Goal: Check status: Check status

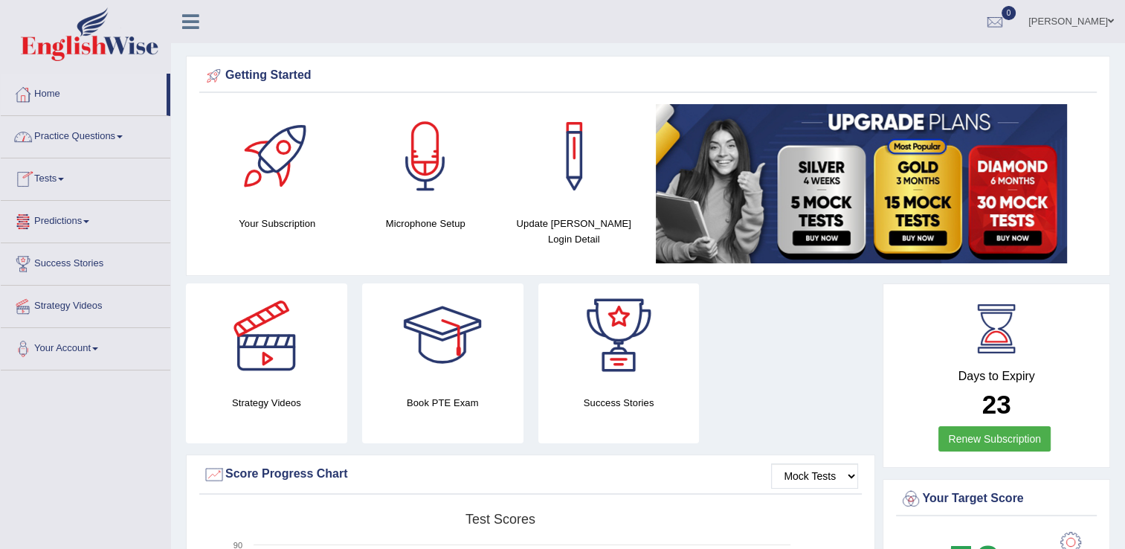
click at [45, 97] on link "Home" at bounding box center [84, 92] width 166 height 37
click at [1006, 22] on div at bounding box center [994, 22] width 22 height 22
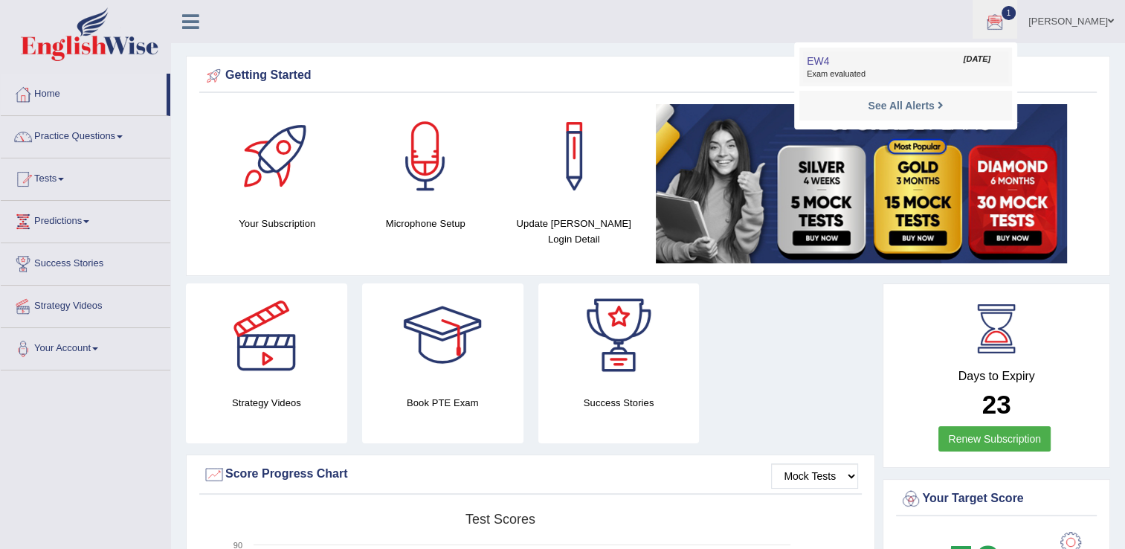
click at [887, 71] on span "Exam evaluated" at bounding box center [905, 74] width 198 height 12
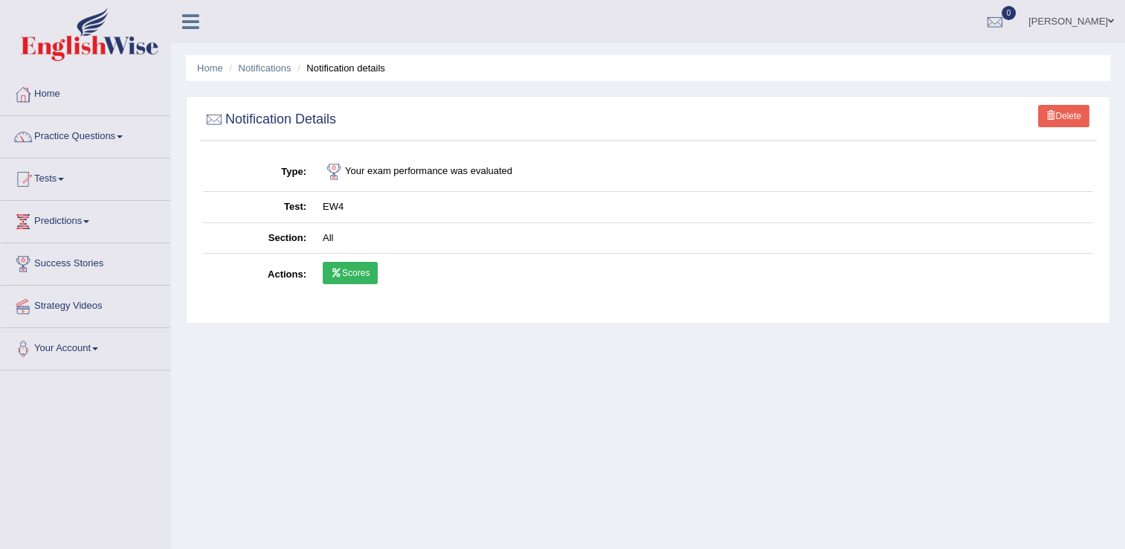
click at [363, 275] on link "Scores" at bounding box center [350, 273] width 55 height 22
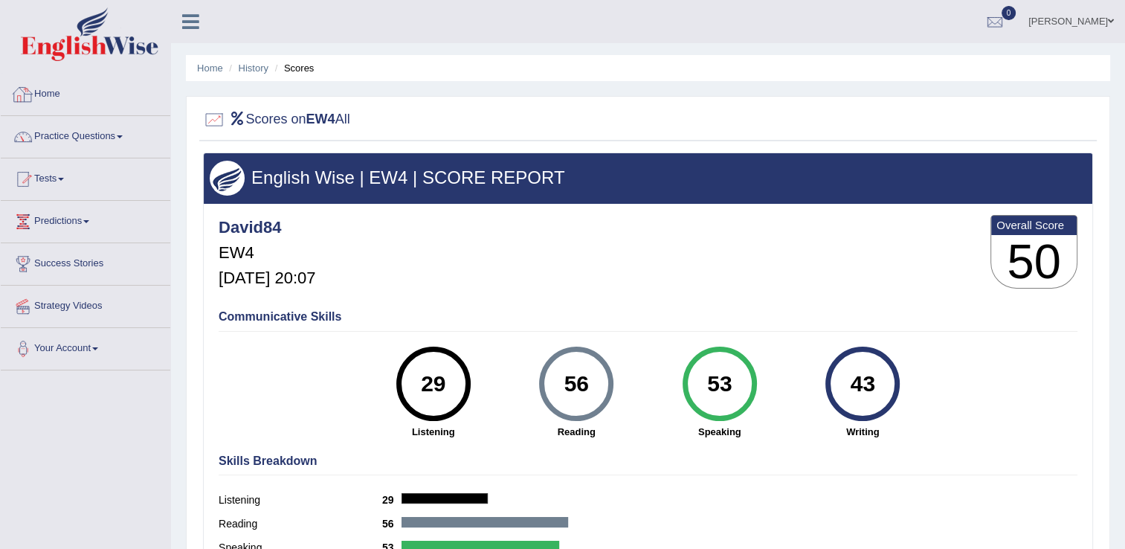
click at [51, 104] on link "Home" at bounding box center [85, 92] width 169 height 37
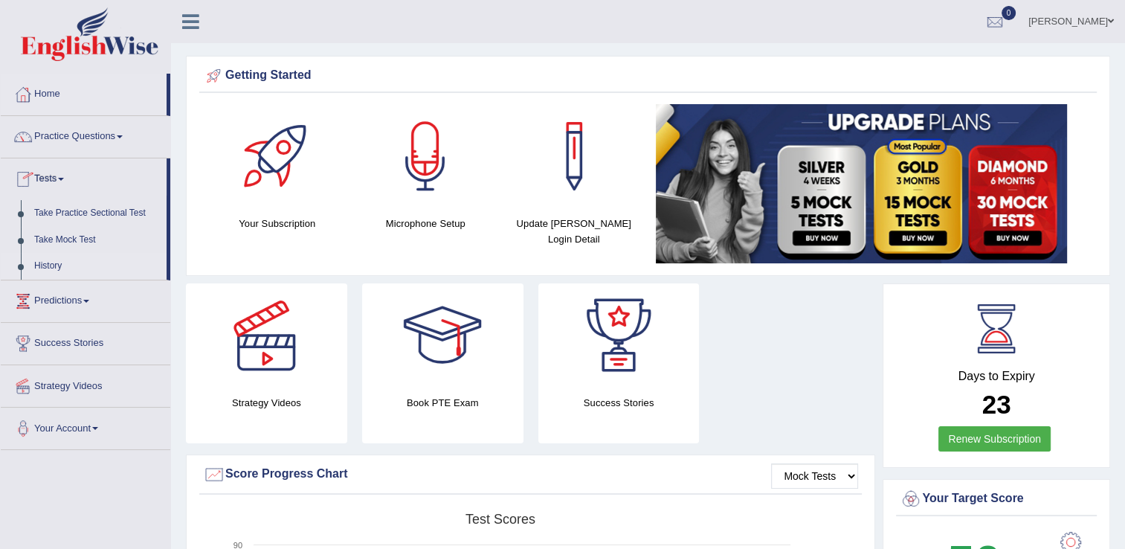
click at [54, 261] on link "History" at bounding box center [97, 266] width 139 height 27
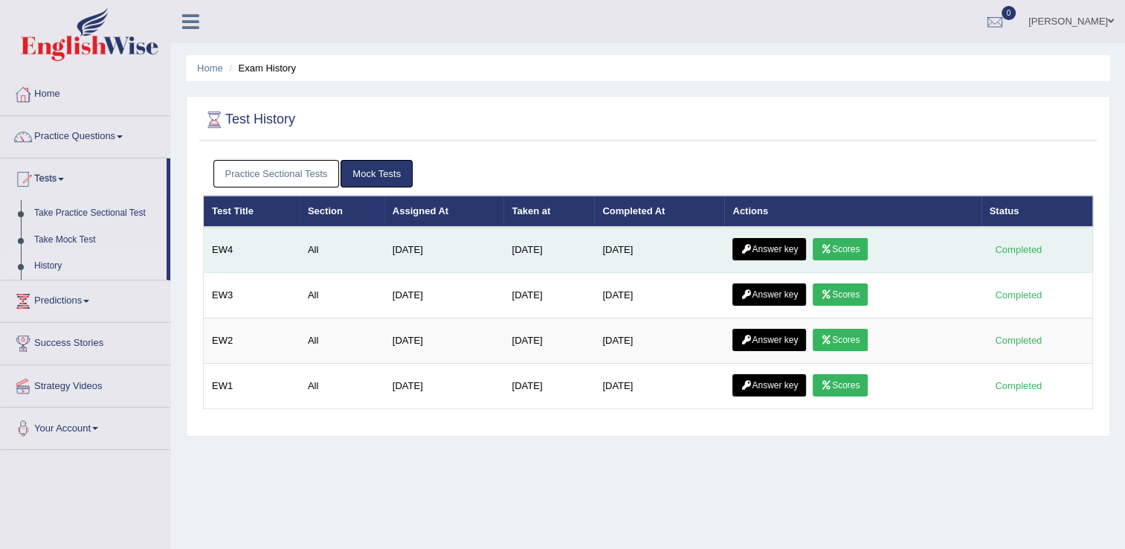
click at [769, 248] on link "Answer key" at bounding box center [769, 249] width 74 height 22
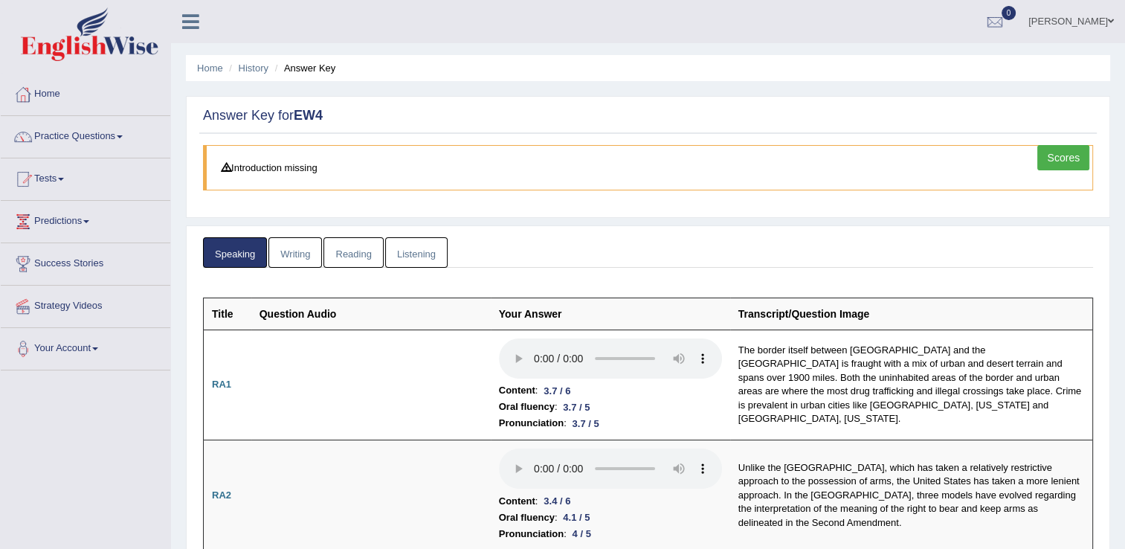
click at [424, 251] on link "Listening" at bounding box center [416, 252] width 62 height 30
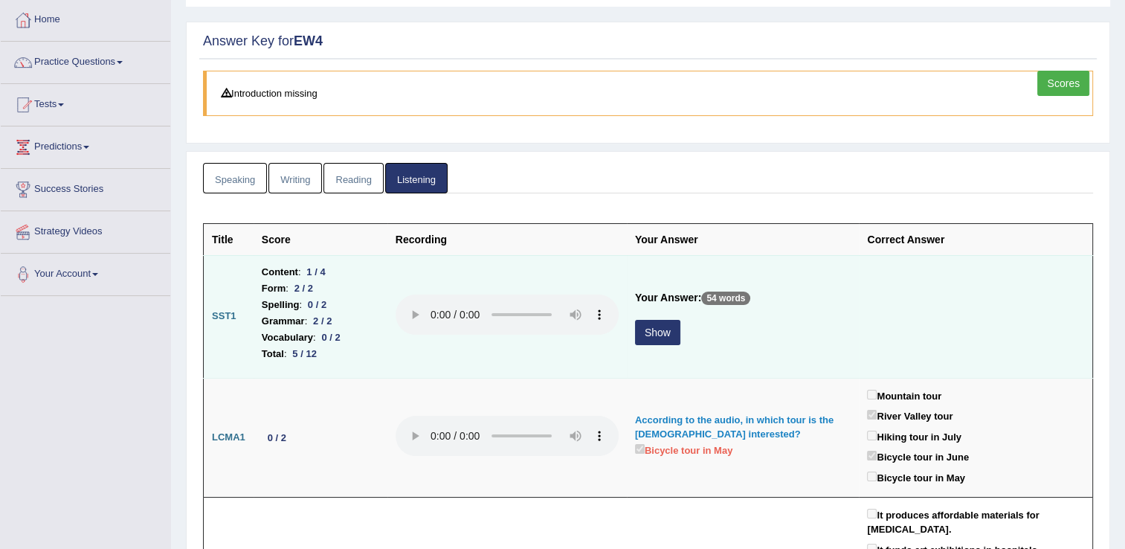
scroll to position [149, 0]
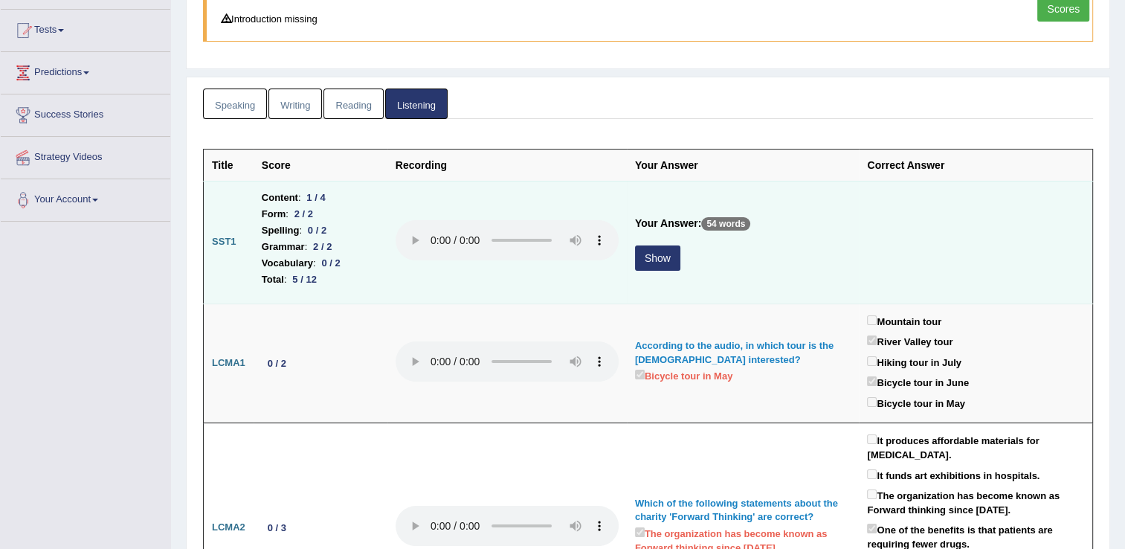
click at [650, 250] on button "Show" at bounding box center [657, 257] width 45 height 25
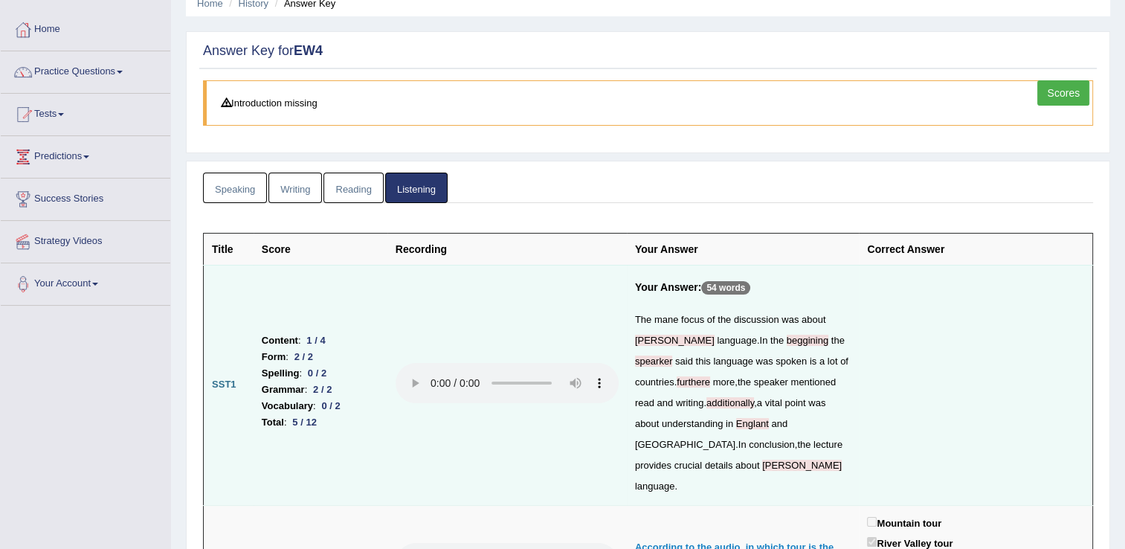
scroll to position [0, 0]
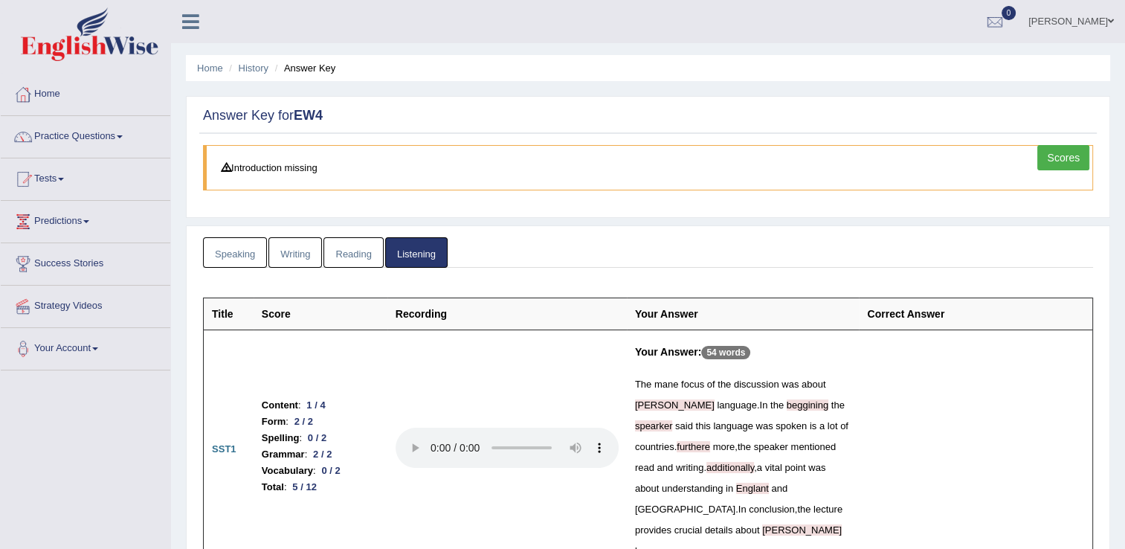
click at [339, 253] on link "Reading" at bounding box center [352, 252] width 59 height 30
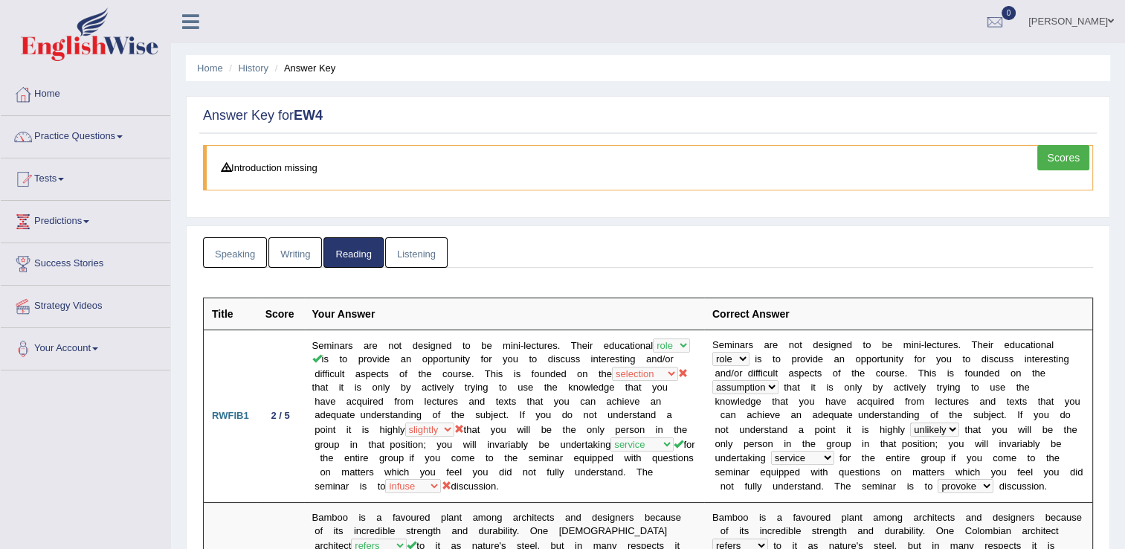
click at [313, 252] on link "Writing" at bounding box center [295, 252] width 54 height 30
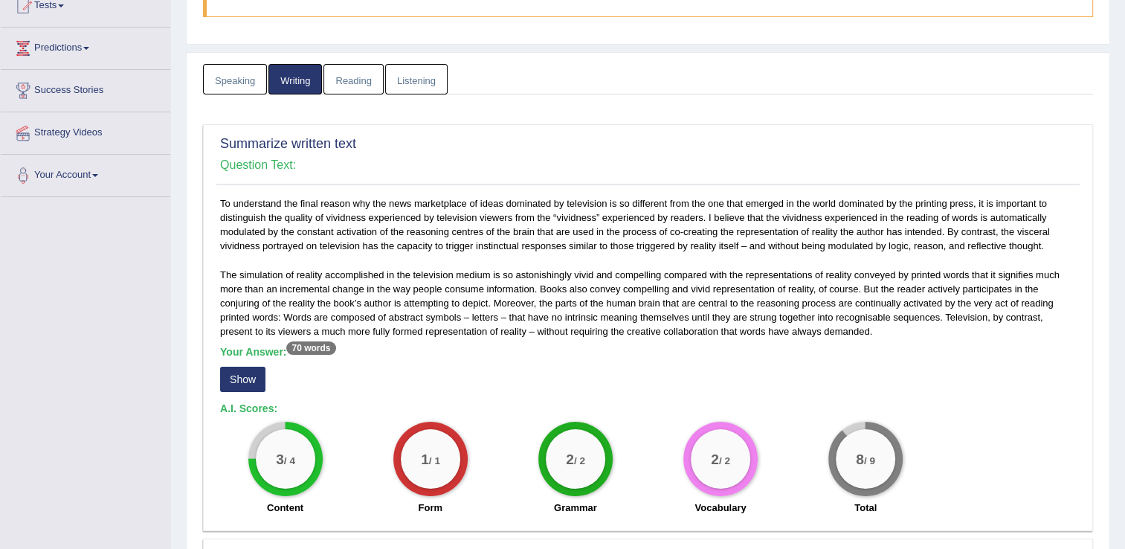
scroll to position [223, 0]
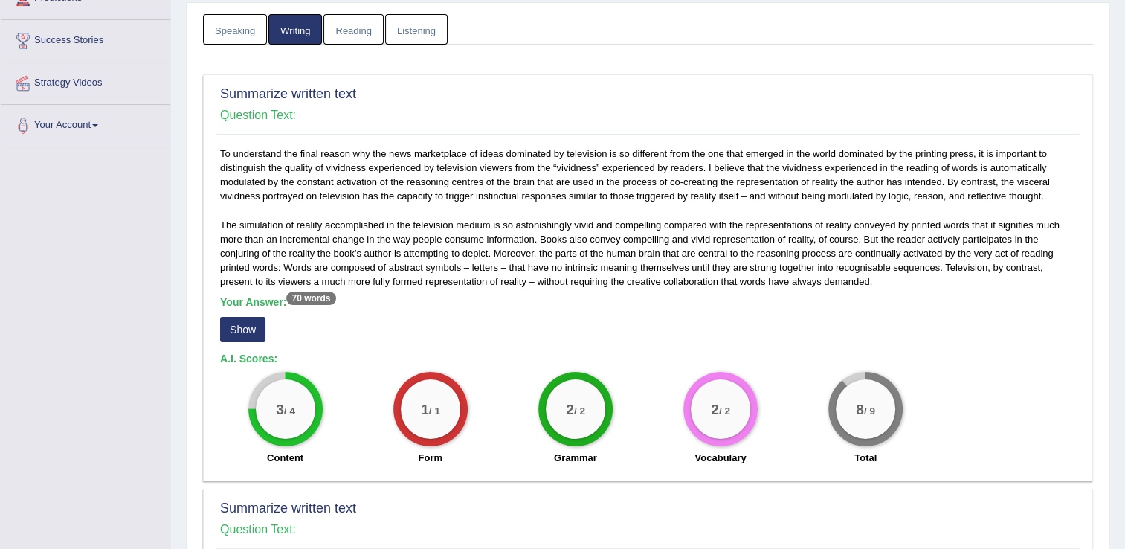
click at [242, 326] on button "Show" at bounding box center [242, 329] width 45 height 25
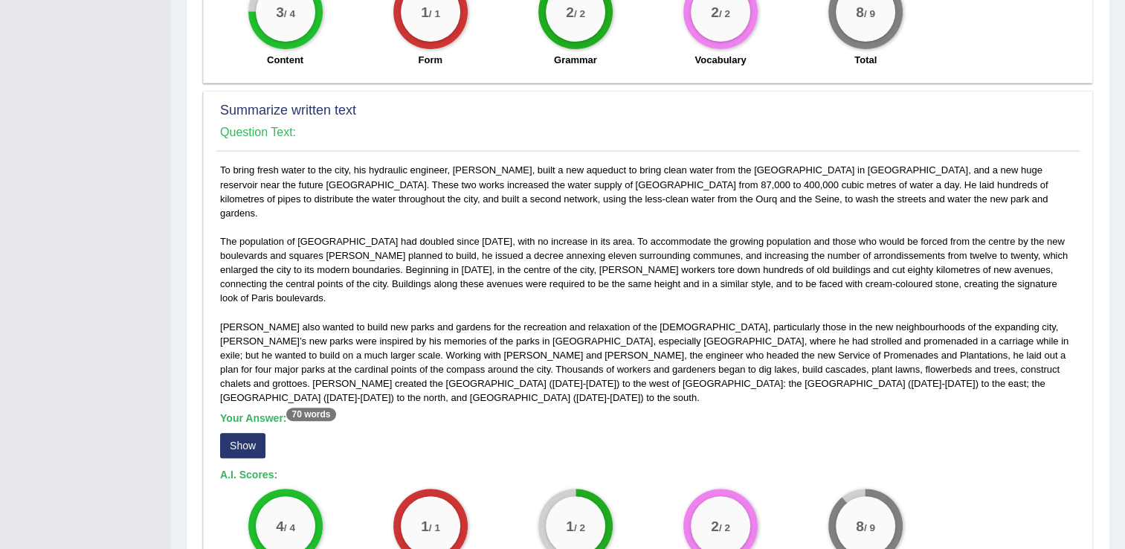
scroll to position [669, 0]
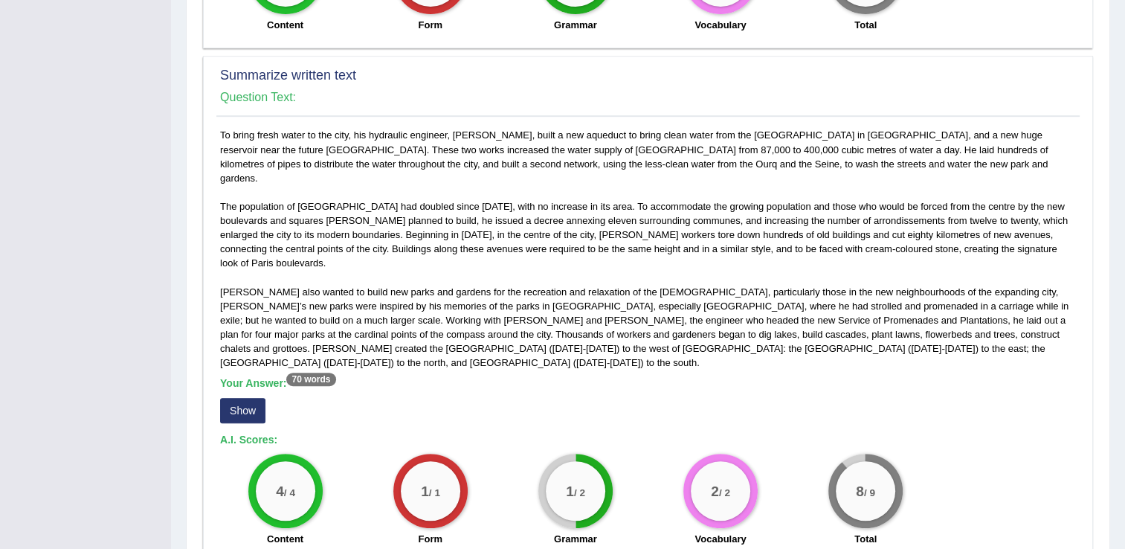
click at [249, 398] on button "Show" at bounding box center [242, 410] width 45 height 25
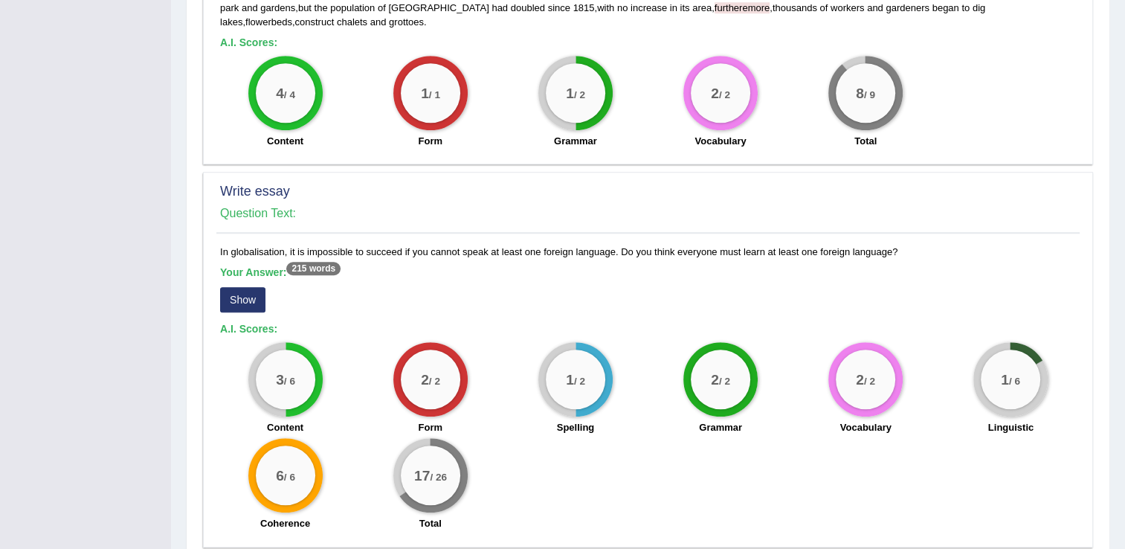
scroll to position [1102, 0]
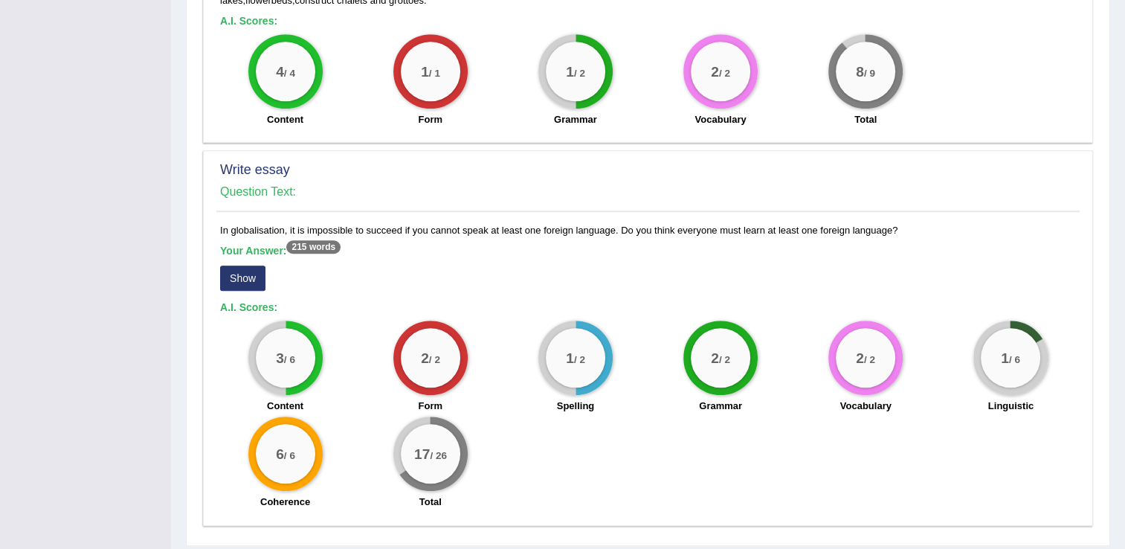
click at [234, 265] on button "Show" at bounding box center [242, 277] width 45 height 25
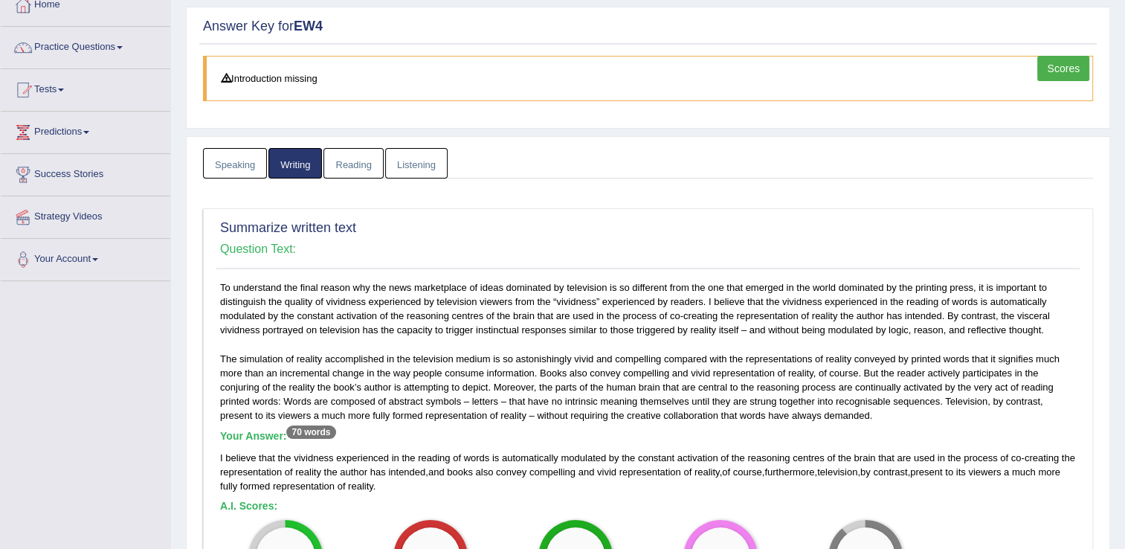
scroll to position [0, 0]
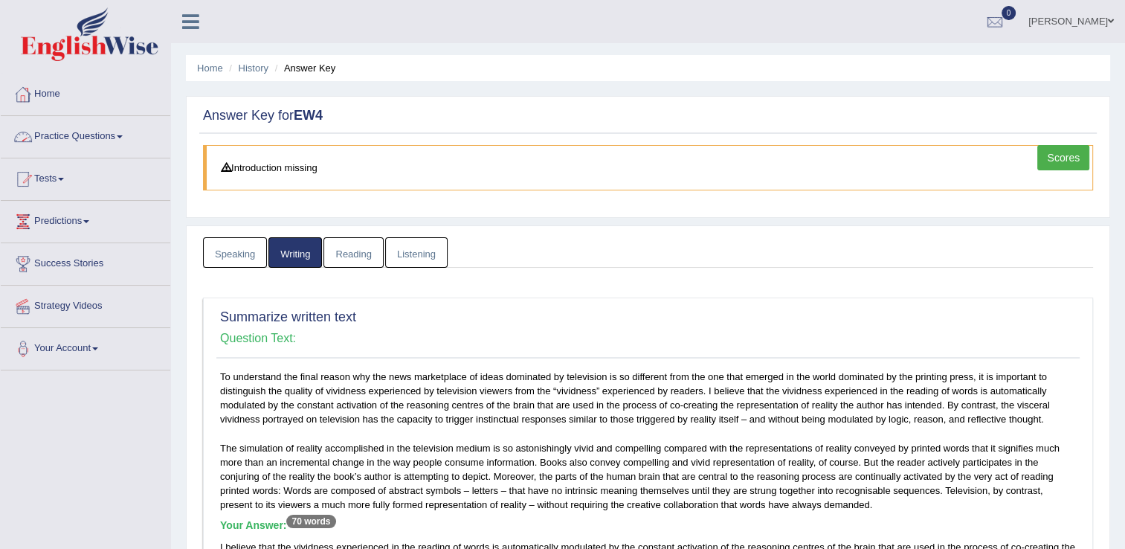
click at [1047, 159] on link "Scores" at bounding box center [1063, 157] width 52 height 25
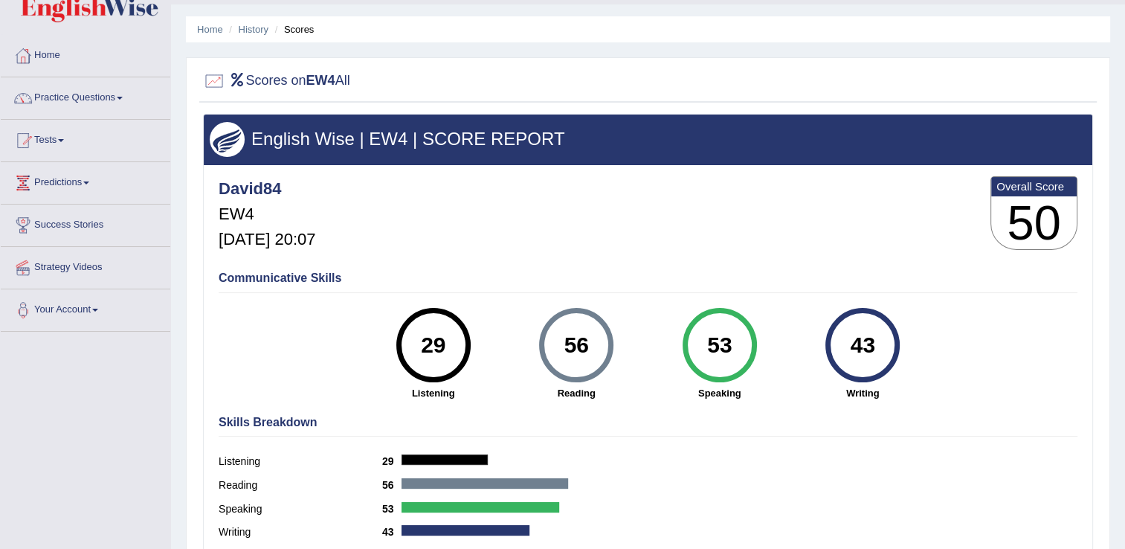
scroll to position [74, 0]
